Goal: Task Accomplishment & Management: Complete application form

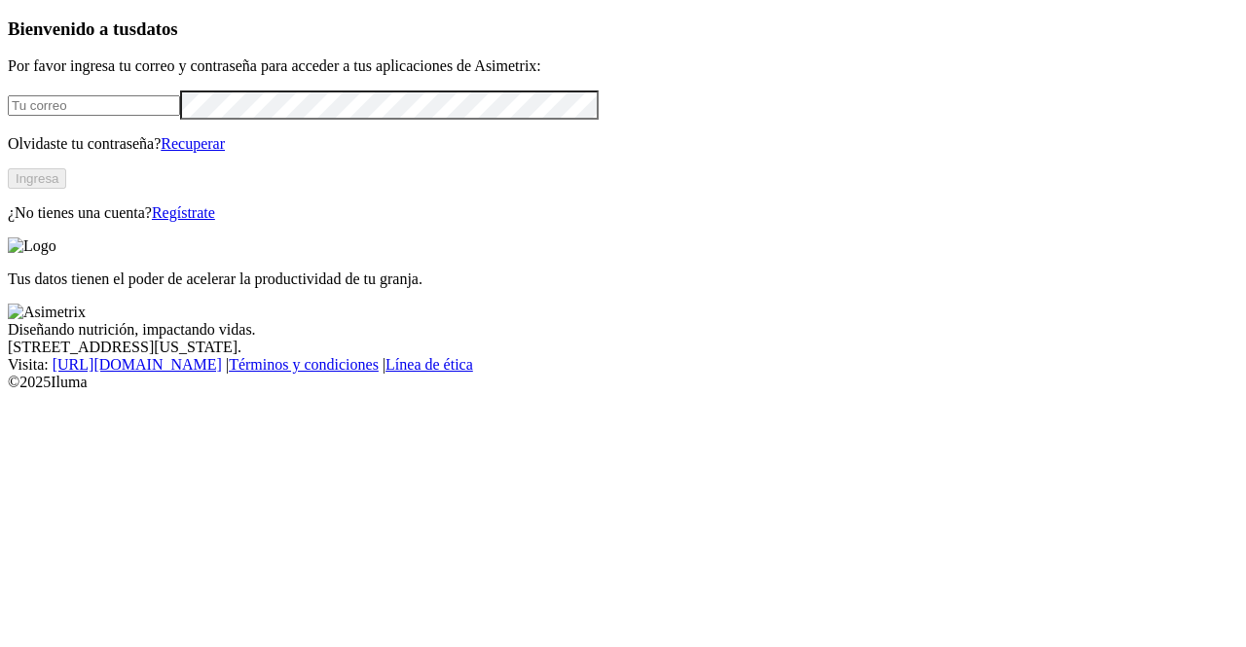
click at [169, 116] on input "email" at bounding box center [94, 105] width 172 height 20
type input "[EMAIL_ADDRESS][DOMAIN_NAME]"
click at [66, 189] on button "Ingresa" at bounding box center [37, 178] width 58 height 20
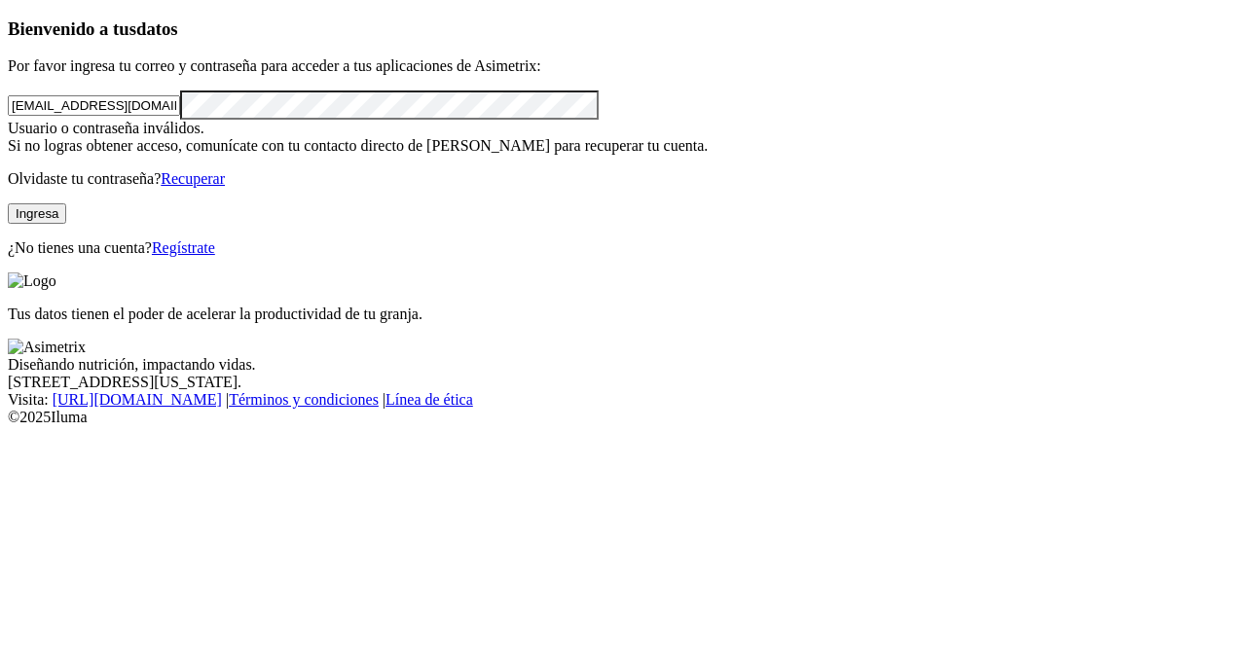
click at [215, 256] on link "Regístrate" at bounding box center [183, 248] width 63 height 17
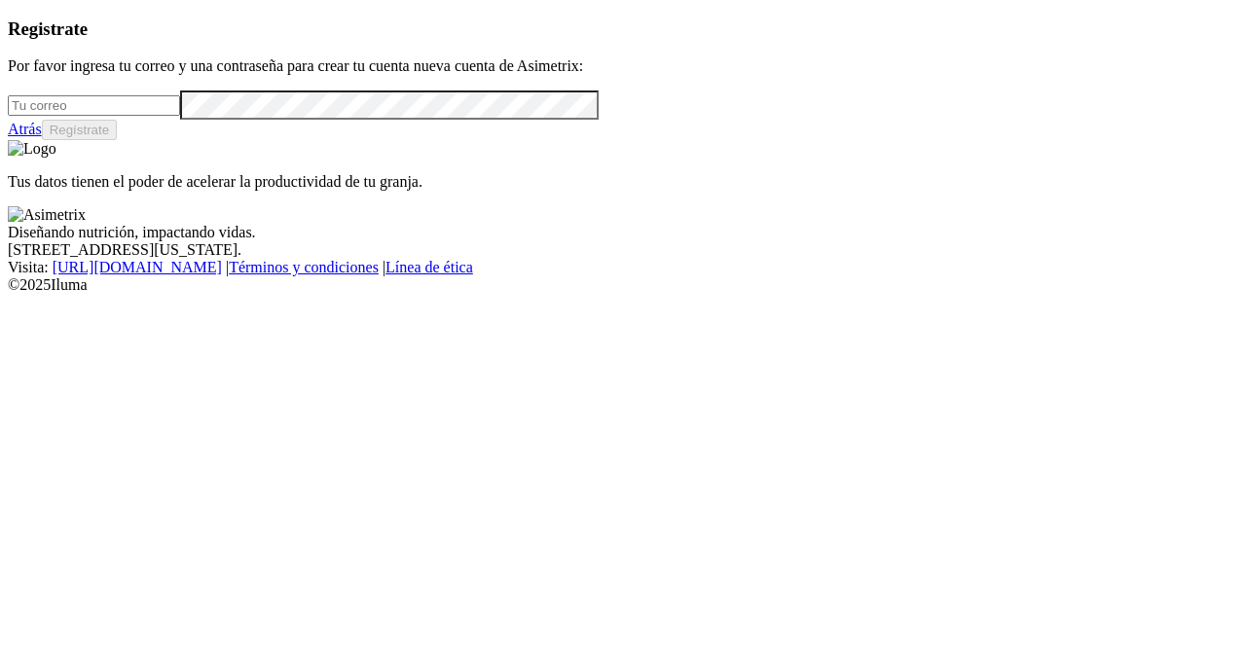
click at [175, 116] on input "email" at bounding box center [94, 105] width 172 height 20
type input "[EMAIL_ADDRESS][DOMAIN_NAME]"
click at [118, 140] on button "Regístrate" at bounding box center [80, 130] width 76 height 20
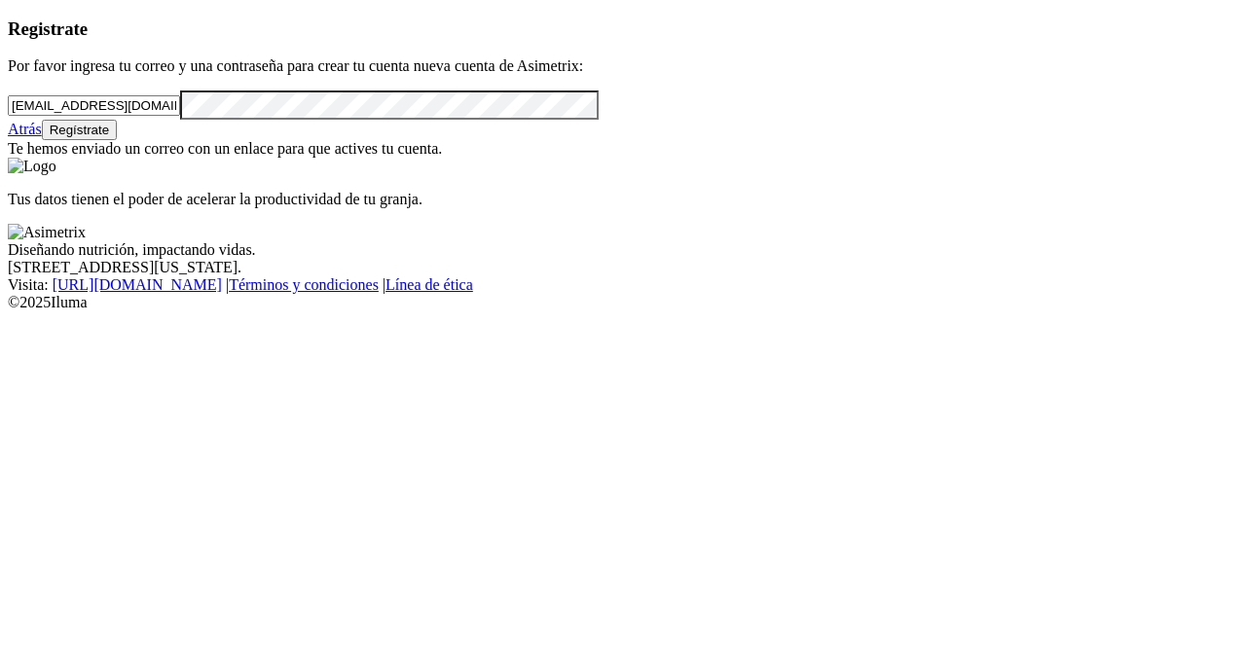
drag, startPoint x: 278, startPoint y: 141, endPoint x: 50, endPoint y: 130, distance: 229.1
click at [50, 116] on input "[EMAIL_ADDRESS][DOMAIN_NAME]" at bounding box center [94, 105] width 172 height 20
